Goal: Complete application form: Complete application form

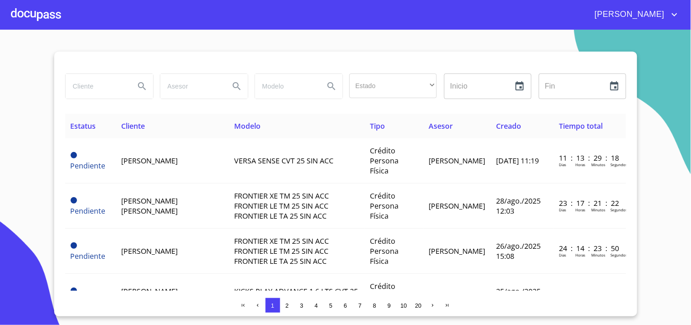
click at [116, 78] on input "search" at bounding box center [97, 86] width 62 height 25
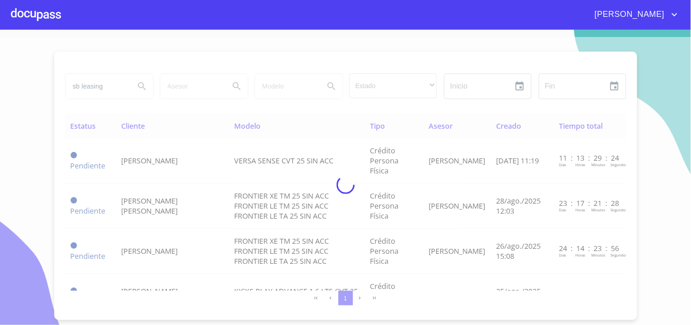
click at [144, 89] on div at bounding box center [345, 184] width 691 height 295
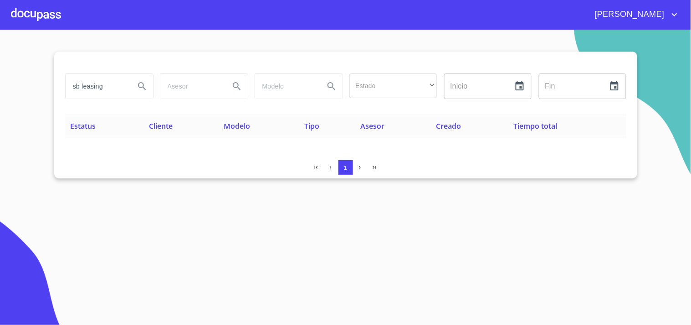
click at [115, 82] on input "sb leasing" at bounding box center [97, 86] width 62 height 25
type input "sbleasing"
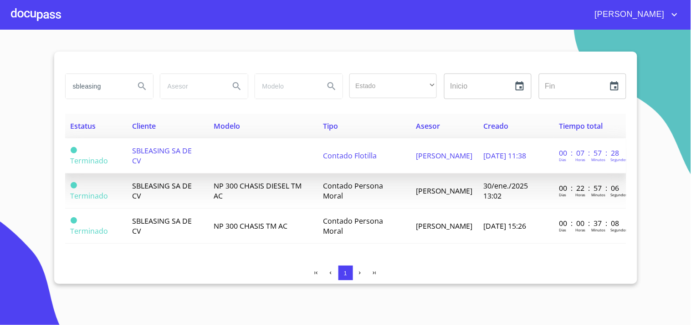
click at [380, 159] on td "Contado Flotilla" at bounding box center [364, 155] width 93 height 35
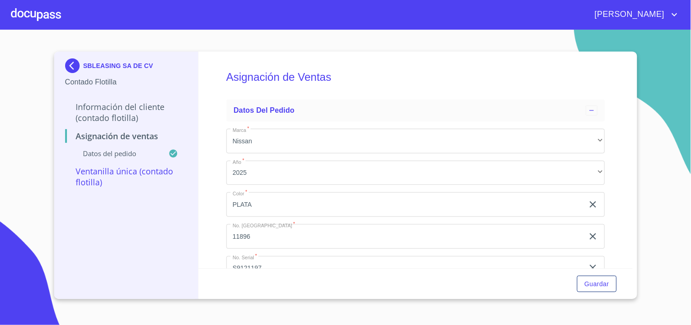
scroll to position [30, 0]
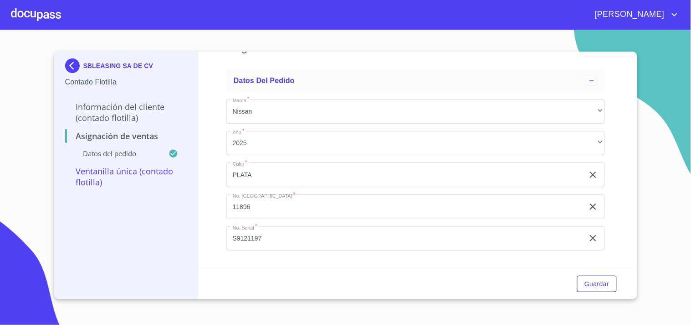
click at [48, 14] on div at bounding box center [36, 14] width 50 height 29
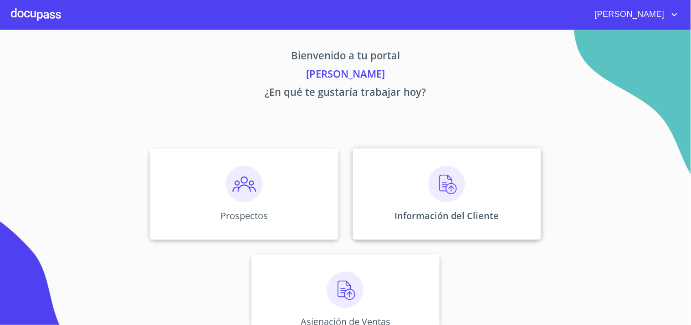
click at [420, 204] on div "Información del Cliente" at bounding box center [447, 193] width 188 height 91
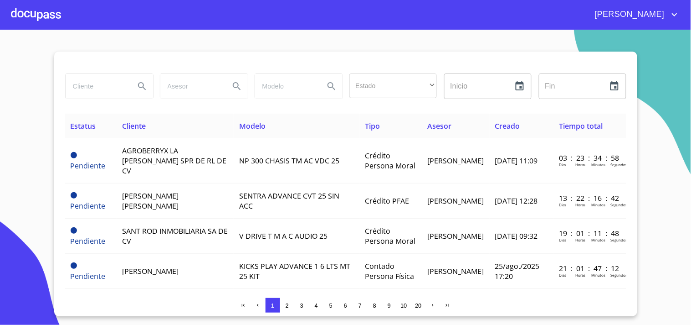
click at [125, 83] on input "search" at bounding box center [97, 86] width 62 height 25
type input "sbleasing"
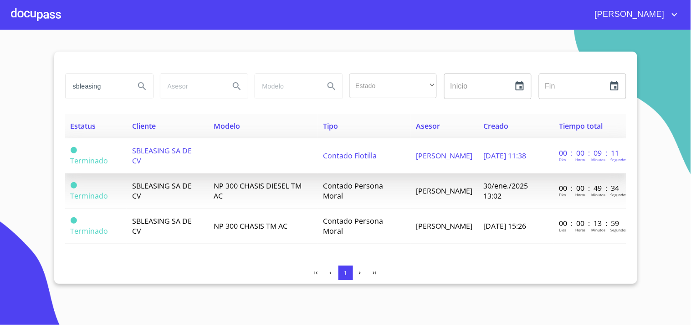
click at [168, 148] on span "SBLEASING SA DE CV" at bounding box center [162, 155] width 60 height 20
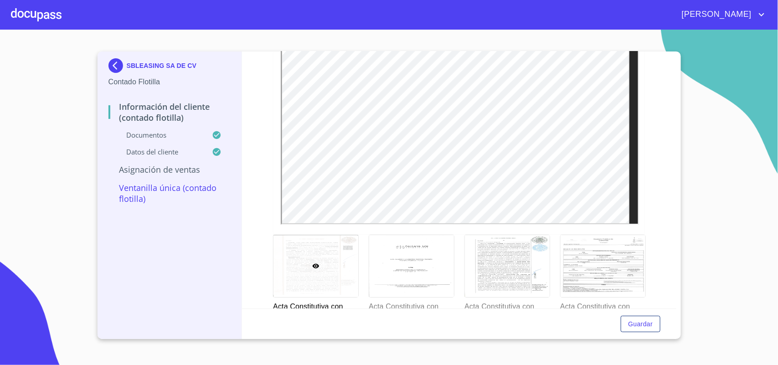
scroll to position [1476, 0]
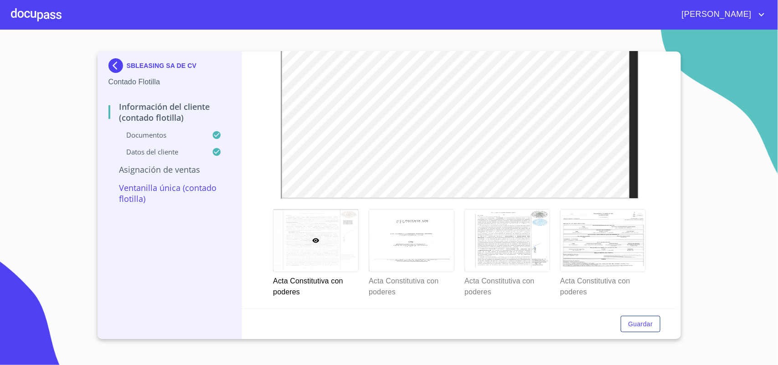
click at [327, 246] on div at bounding box center [315, 241] width 85 height 62
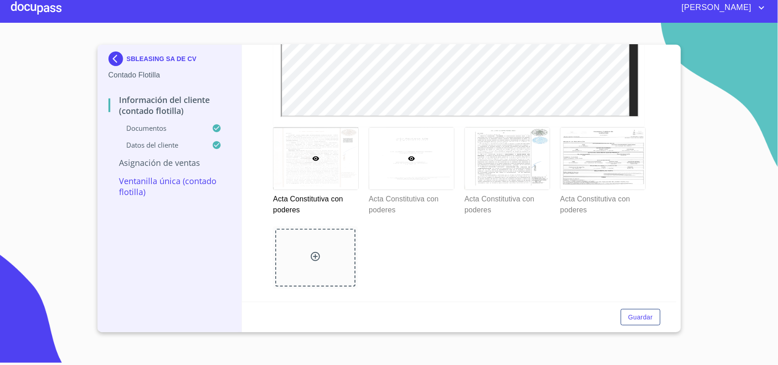
click at [418, 167] on div at bounding box center [411, 159] width 85 height 62
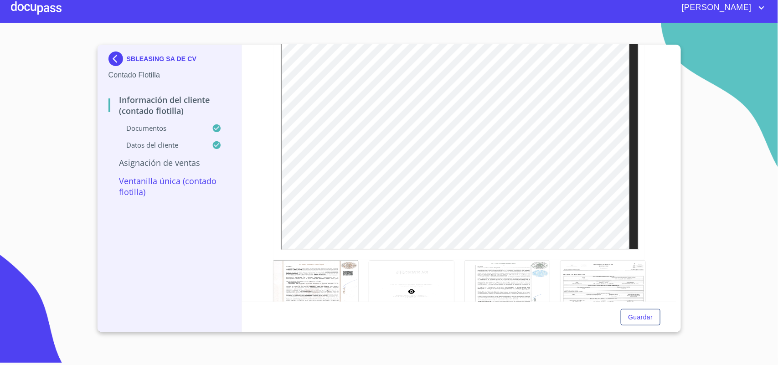
scroll to position [1437, 0]
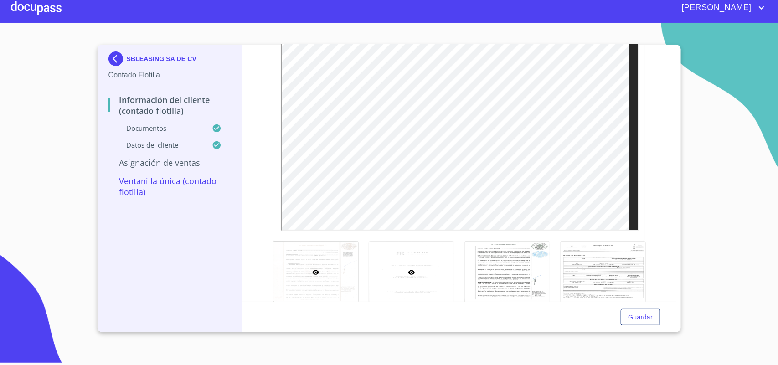
click at [326, 283] on div at bounding box center [315, 273] width 85 height 62
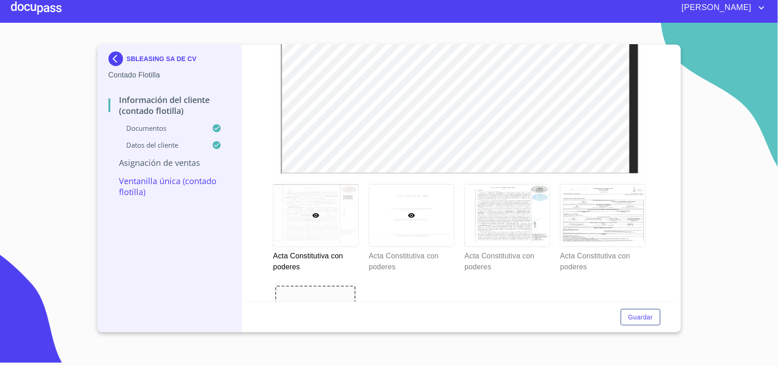
click at [426, 221] on div at bounding box center [411, 216] width 85 height 62
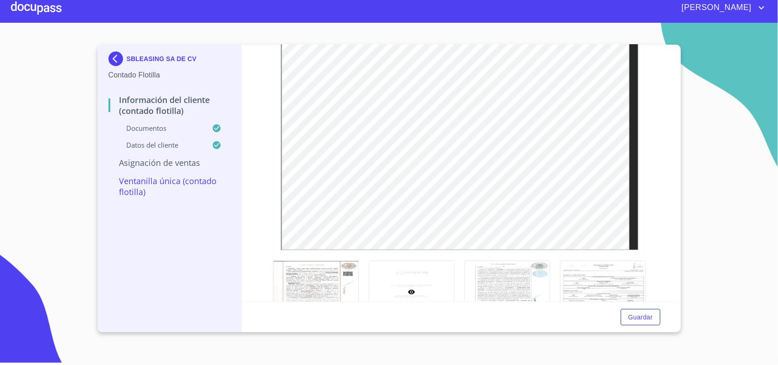
scroll to position [1437, 0]
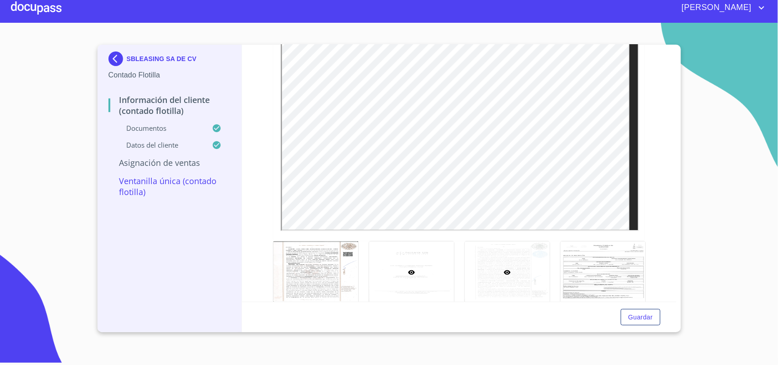
click at [504, 270] on icon at bounding box center [507, 272] width 7 height 7
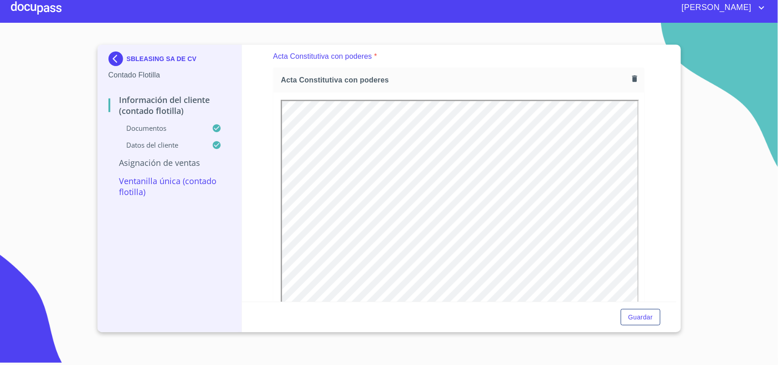
scroll to position [0, 0]
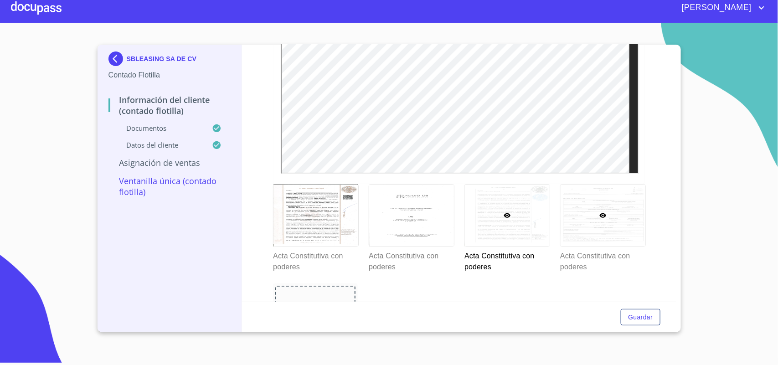
click at [614, 235] on div at bounding box center [603, 216] width 85 height 62
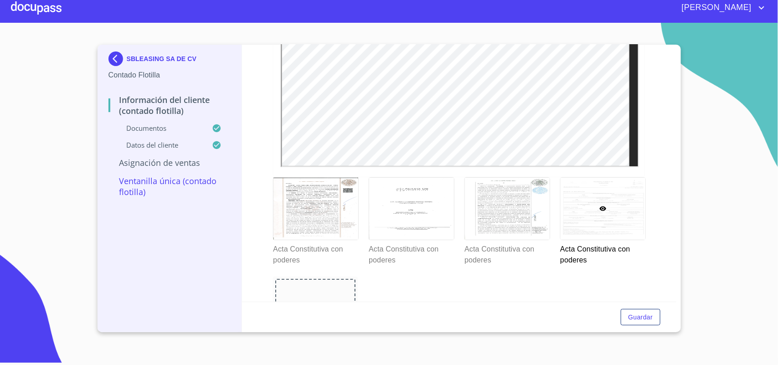
scroll to position [1494, 0]
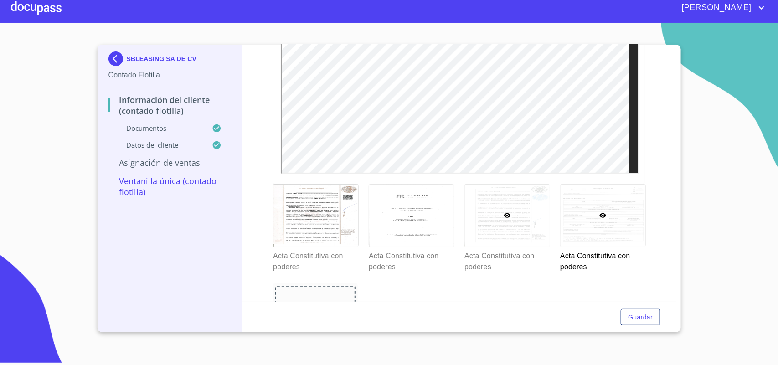
click at [483, 222] on div at bounding box center [507, 216] width 85 height 62
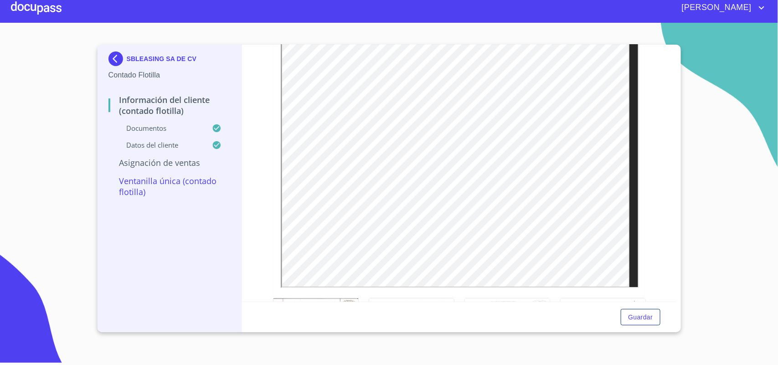
scroll to position [1437, 0]
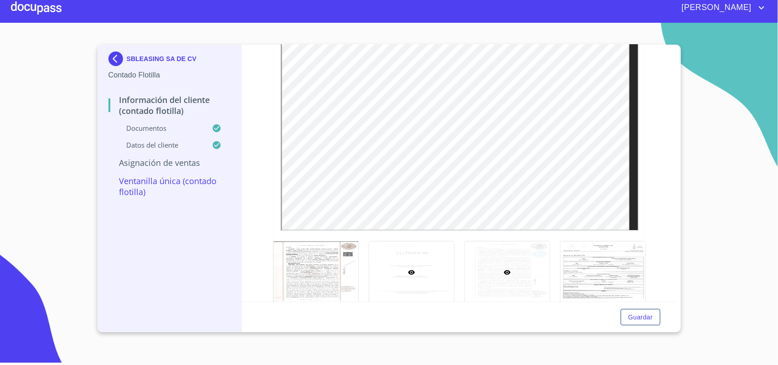
click at [400, 284] on div at bounding box center [411, 273] width 85 height 62
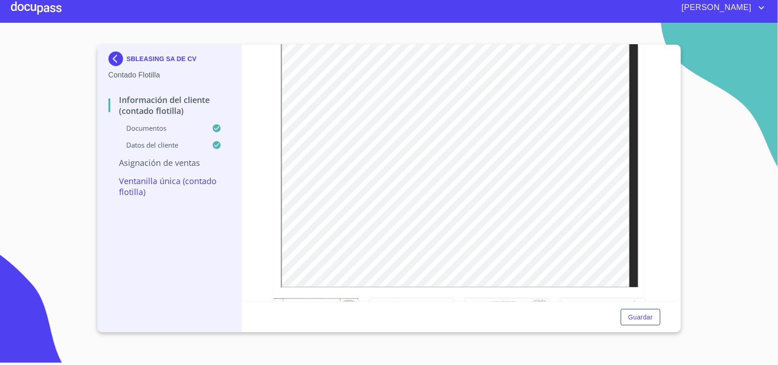
scroll to position [1323, 0]
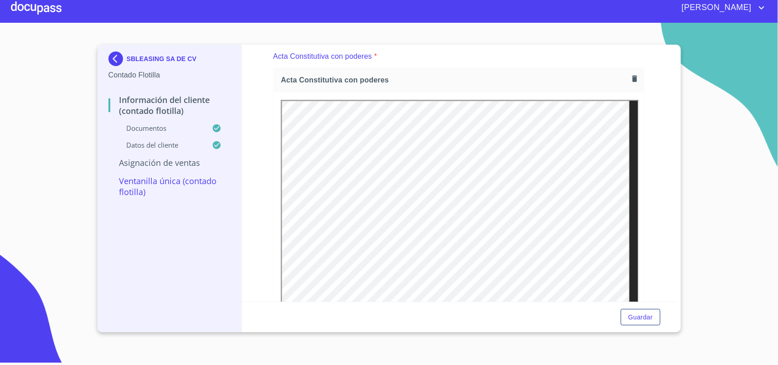
click at [632, 78] on icon "button" at bounding box center [634, 79] width 5 height 6
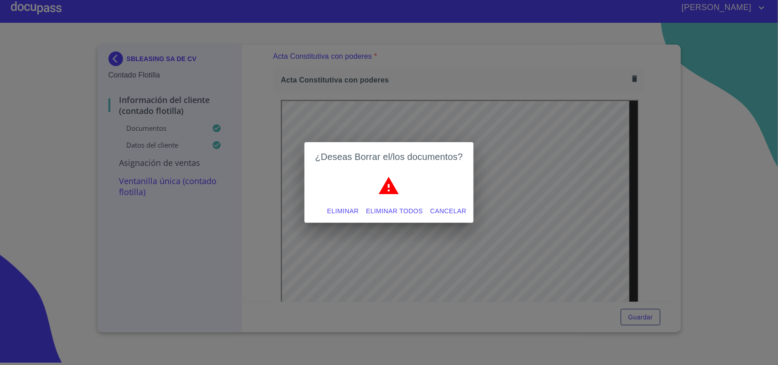
click at [399, 206] on span "Eliminar todos" at bounding box center [394, 211] width 57 height 11
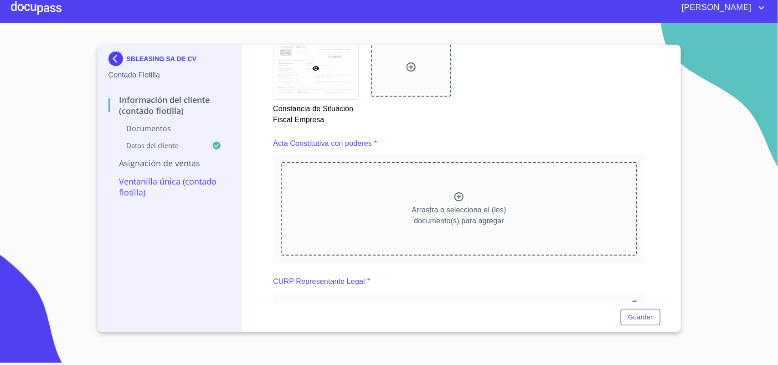
scroll to position [1209, 0]
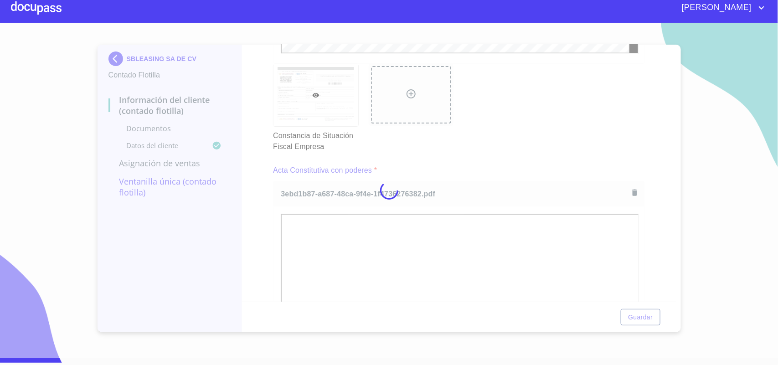
click at [490, 146] on div at bounding box center [389, 190] width 778 height 335
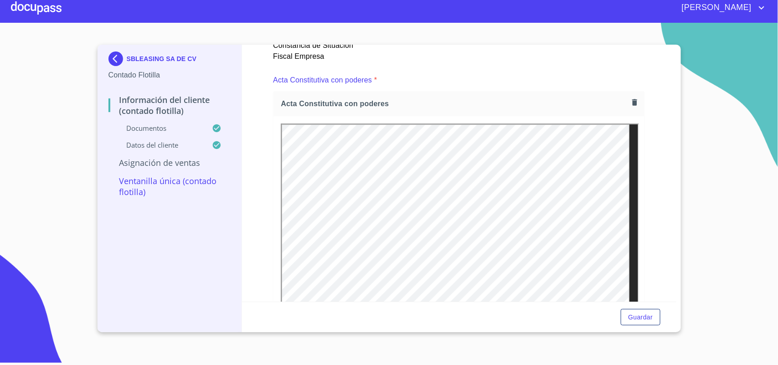
scroll to position [1323, 0]
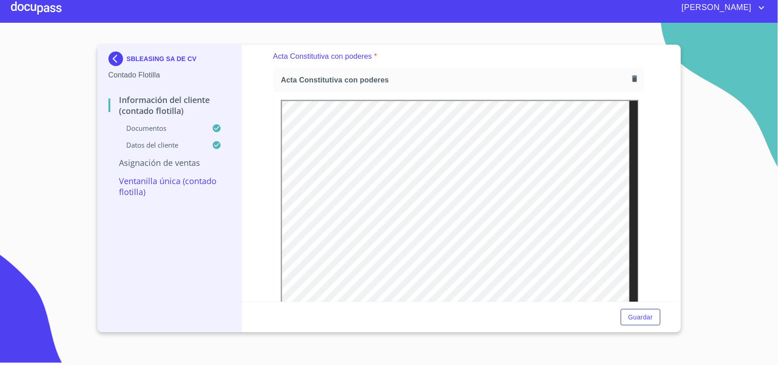
click at [630, 78] on icon "button" at bounding box center [634, 78] width 9 height 9
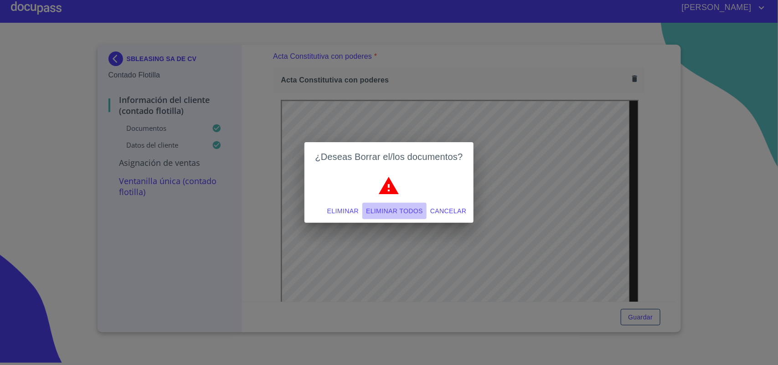
click at [378, 211] on span "Eliminar todos" at bounding box center [394, 211] width 57 height 11
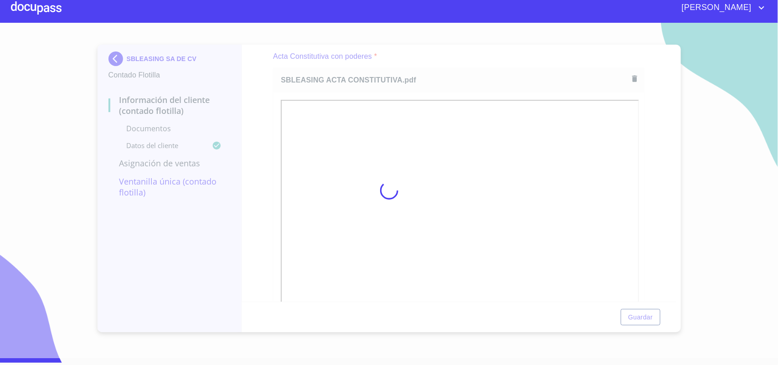
click at [463, 48] on div at bounding box center [389, 190] width 778 height 335
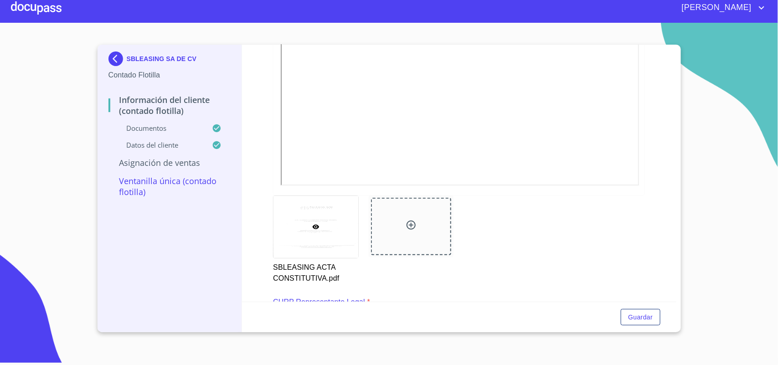
scroll to position [1494, 0]
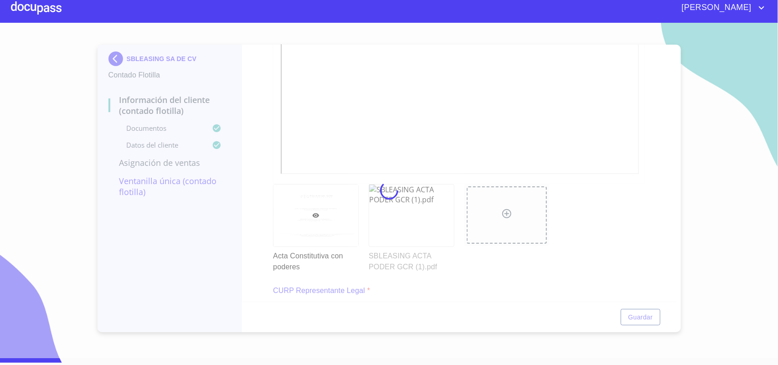
click at [602, 218] on div at bounding box center [389, 190] width 778 height 335
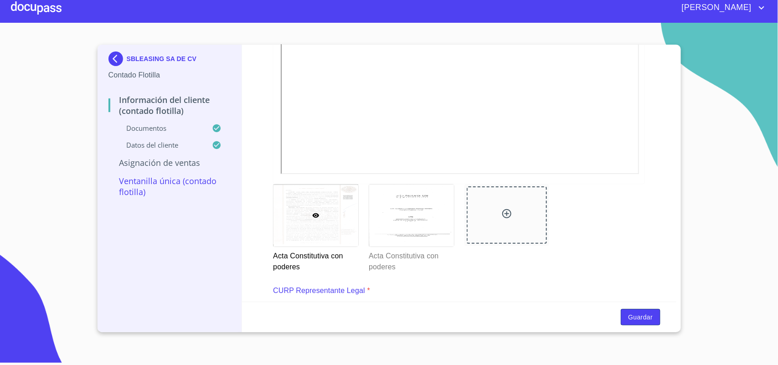
scroll to position [1437, 0]
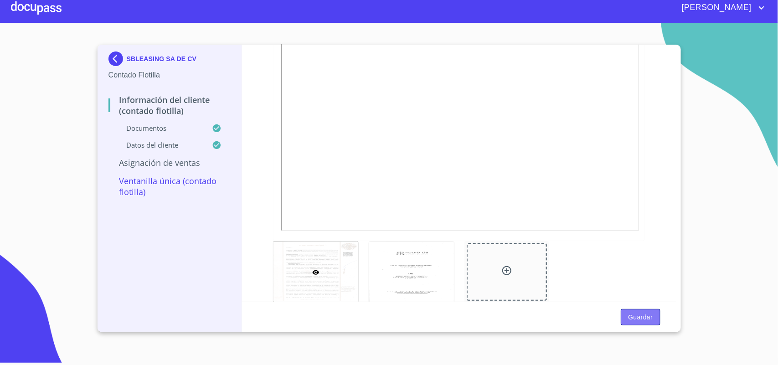
click at [638, 314] on span "Guardar" at bounding box center [640, 317] width 25 height 11
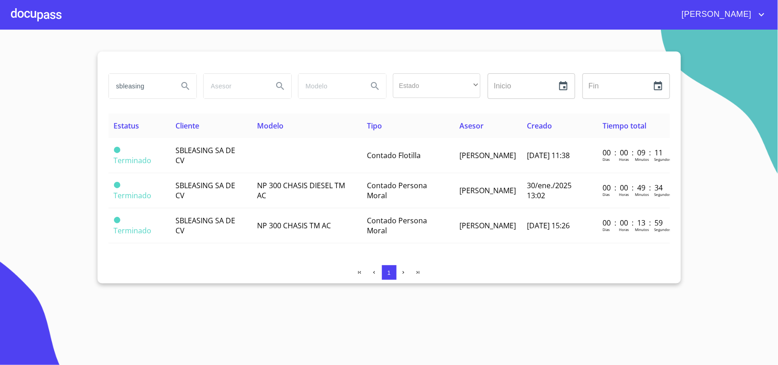
click at [194, 303] on section "sbleasing Estado ​ ​ Inicio ​ Fin ​ Estatus Cliente Modelo Tipo Asesor Creado T…" at bounding box center [389, 197] width 778 height 335
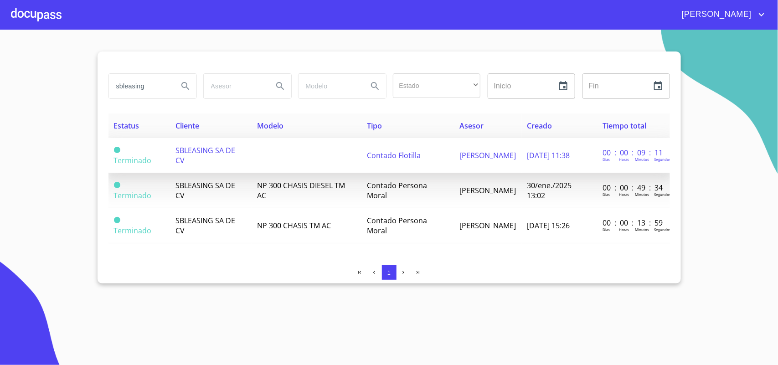
click at [187, 150] on span "SBLEASING SA DE CV" at bounding box center [205, 155] width 60 height 20
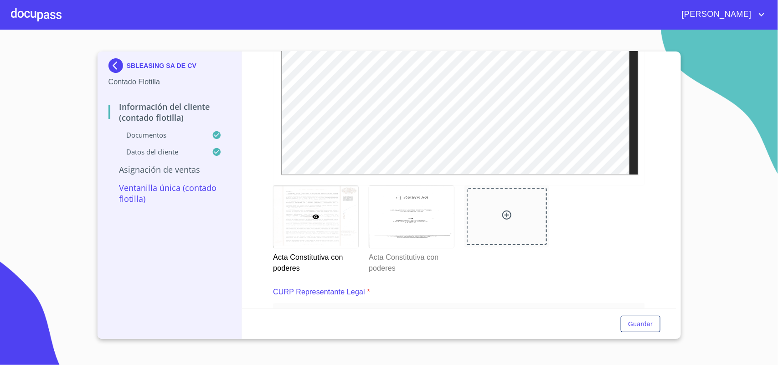
scroll to position [1537, 0]
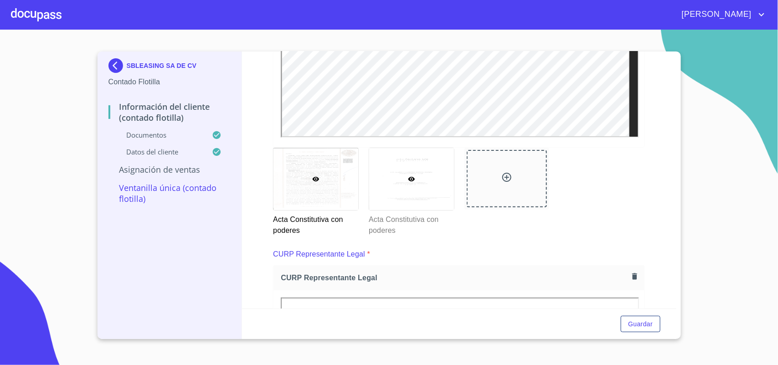
click at [437, 191] on div at bounding box center [411, 179] width 85 height 62
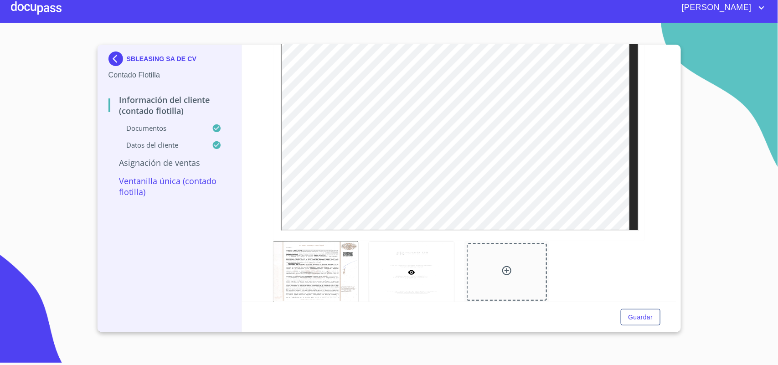
scroll to position [1380, 0]
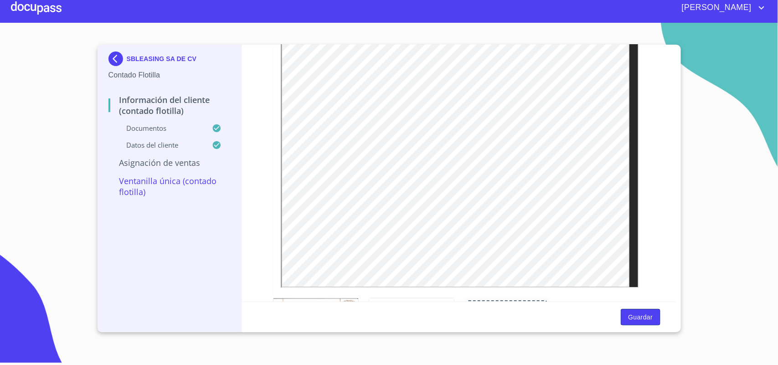
click at [643, 319] on span "Guardar" at bounding box center [640, 317] width 25 height 11
